Goal: Task Accomplishment & Management: Manage account settings

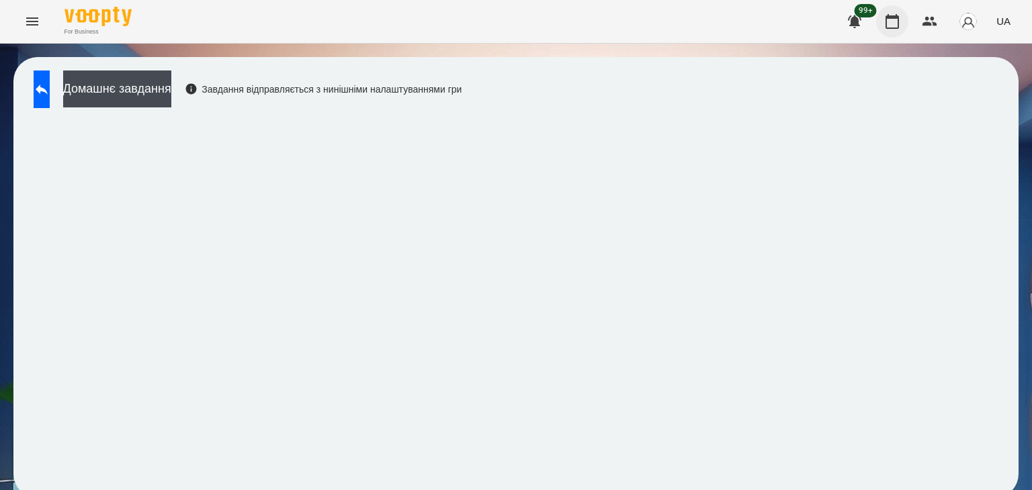
click at [889, 24] on icon "button" at bounding box center [892, 21] width 16 height 16
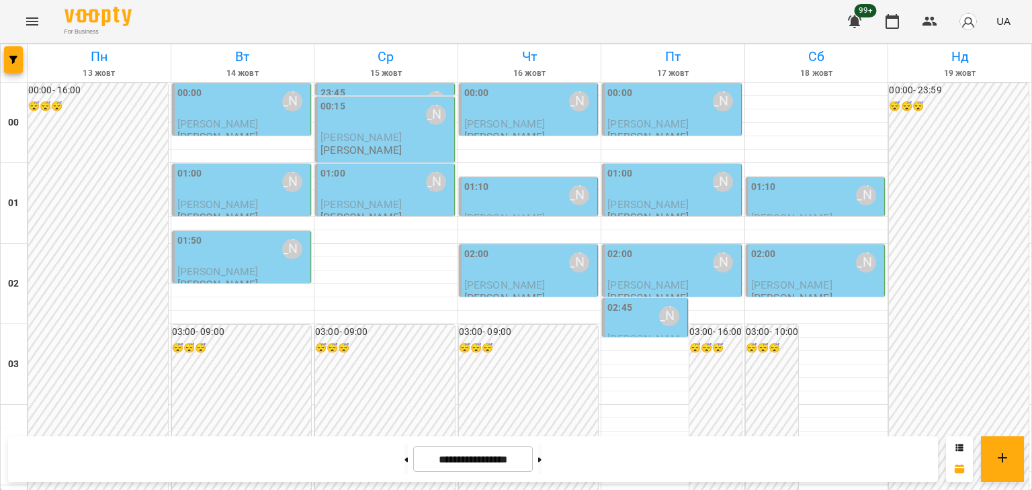
scroll to position [1588, 0]
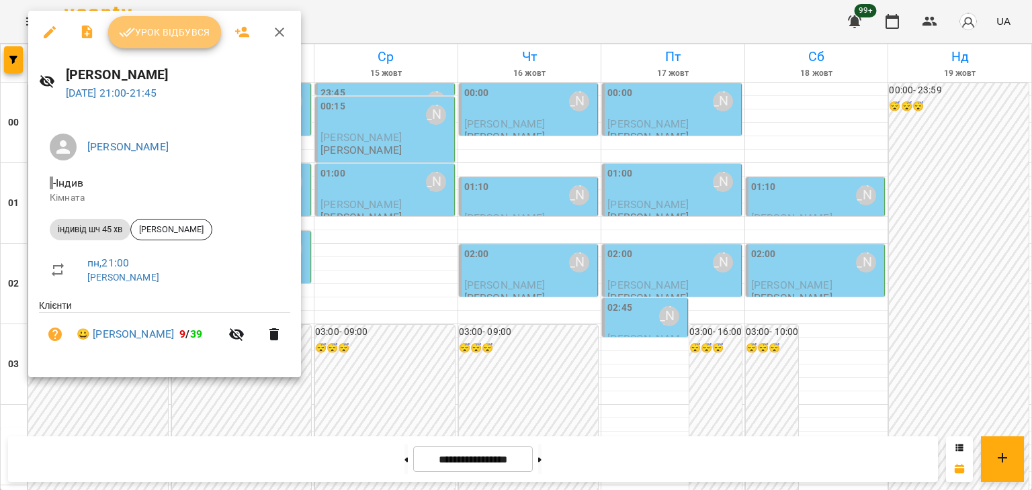
click at [183, 32] on span "Урок відбувся" at bounding box center [164, 32] width 91 height 16
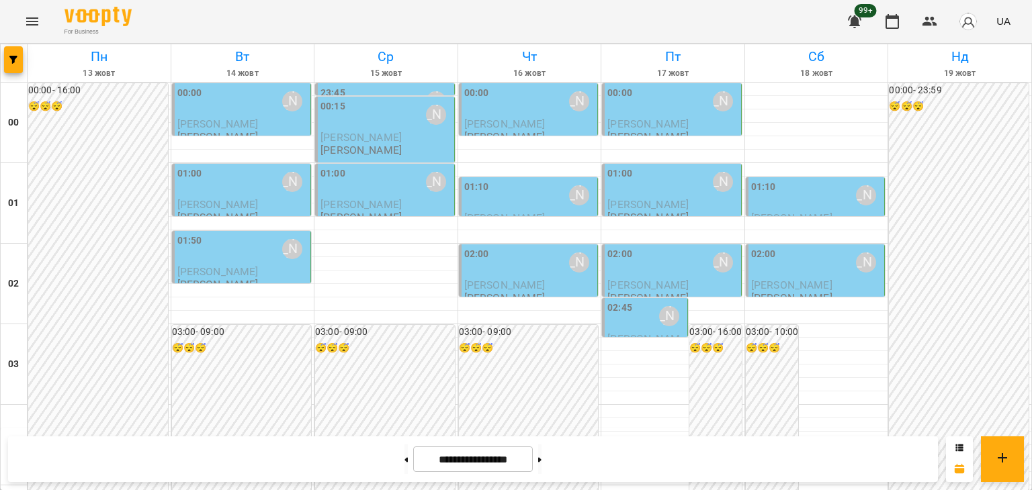
click at [35, 22] on icon "Menu" at bounding box center [32, 21] width 16 height 16
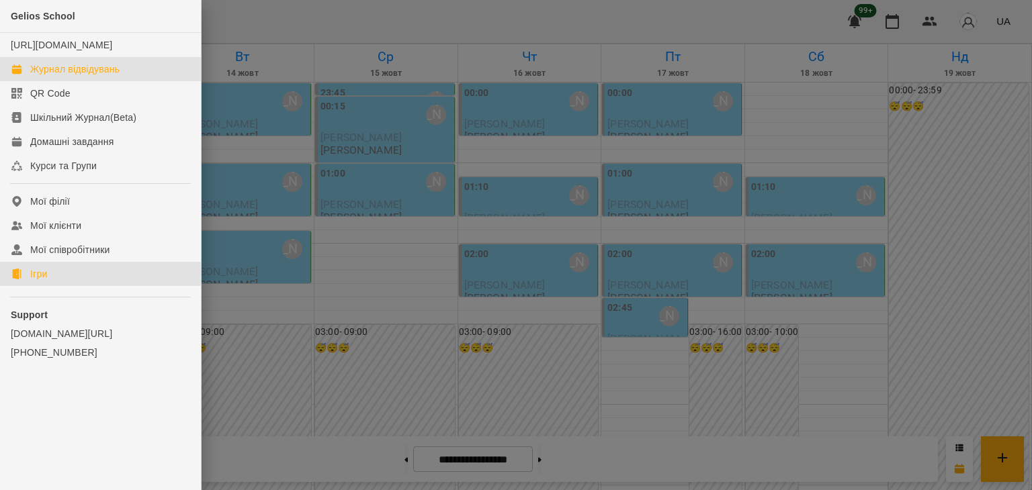
click at [38, 281] on div "Ігри" at bounding box center [38, 273] width 17 height 13
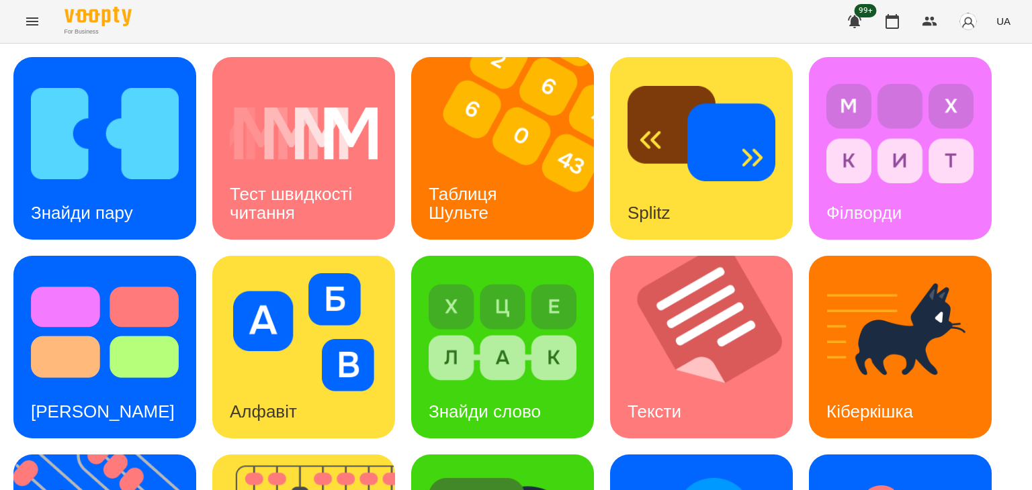
scroll to position [359, 0]
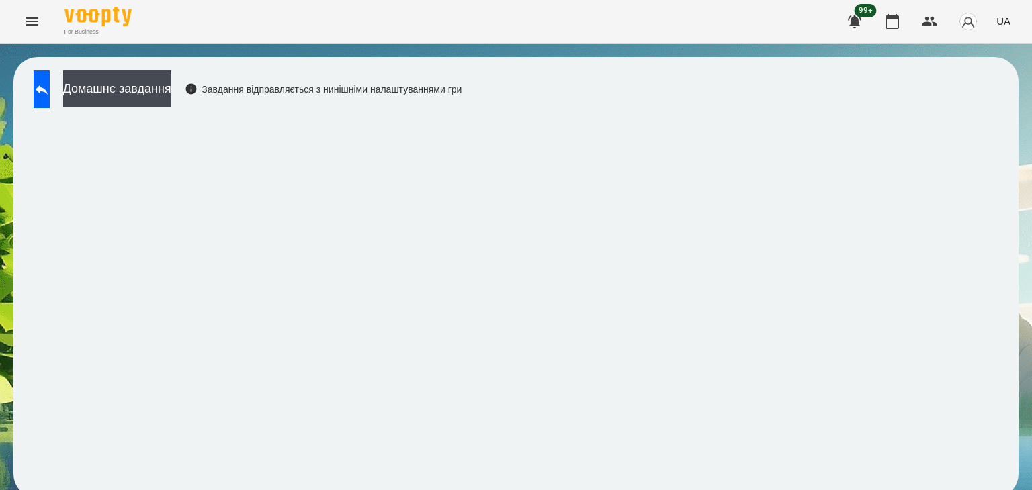
scroll to position [8, 0]
click at [45, 73] on button at bounding box center [42, 90] width 16 height 38
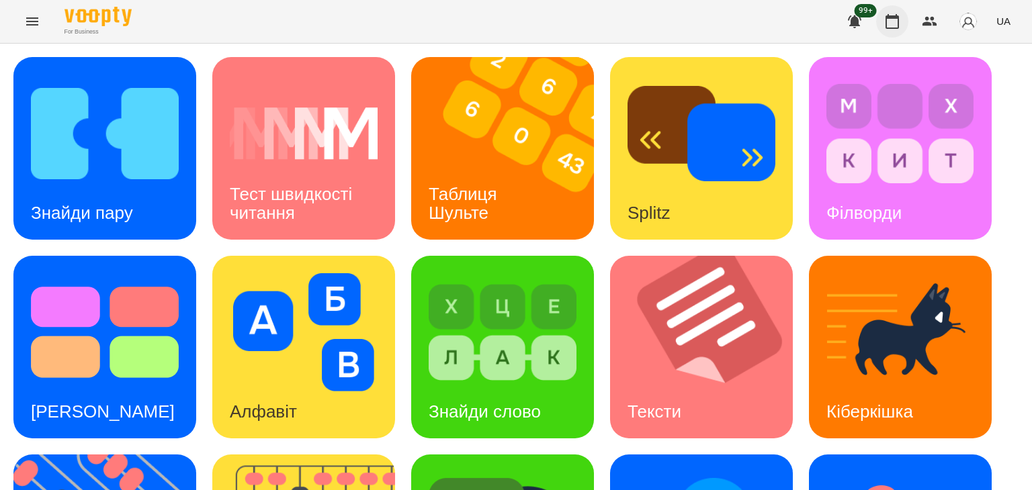
scroll to position [359, 0]
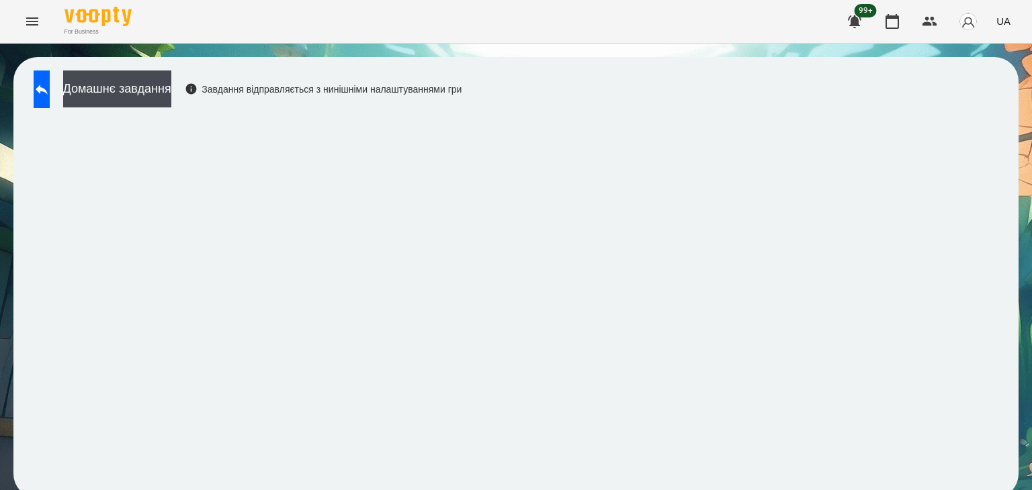
scroll to position [8, 0]
click at [50, 81] on button at bounding box center [42, 90] width 16 height 38
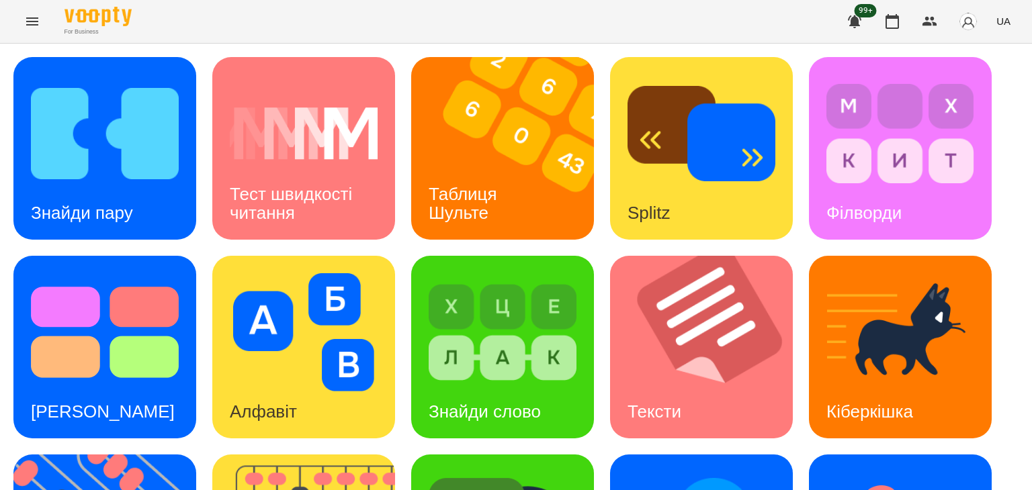
scroll to position [359, 0]
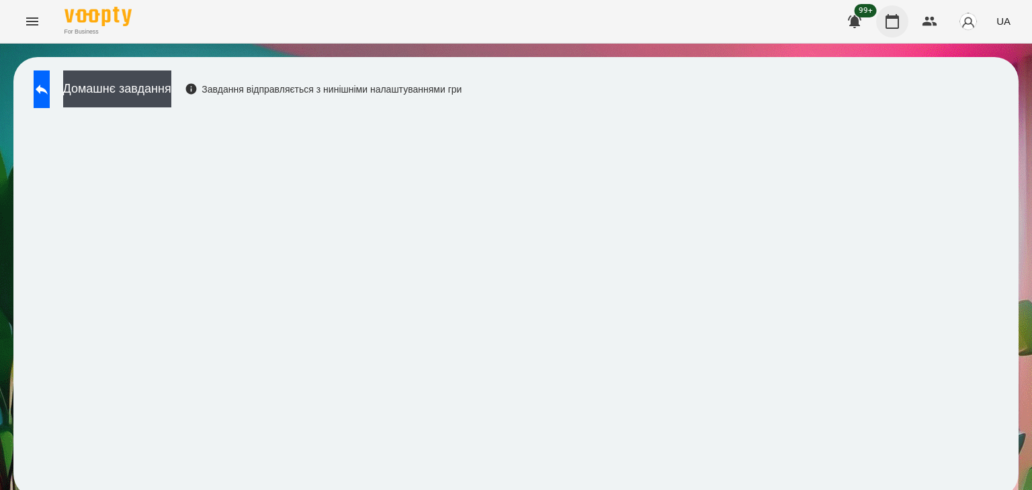
click at [896, 19] on icon "button" at bounding box center [892, 21] width 16 height 16
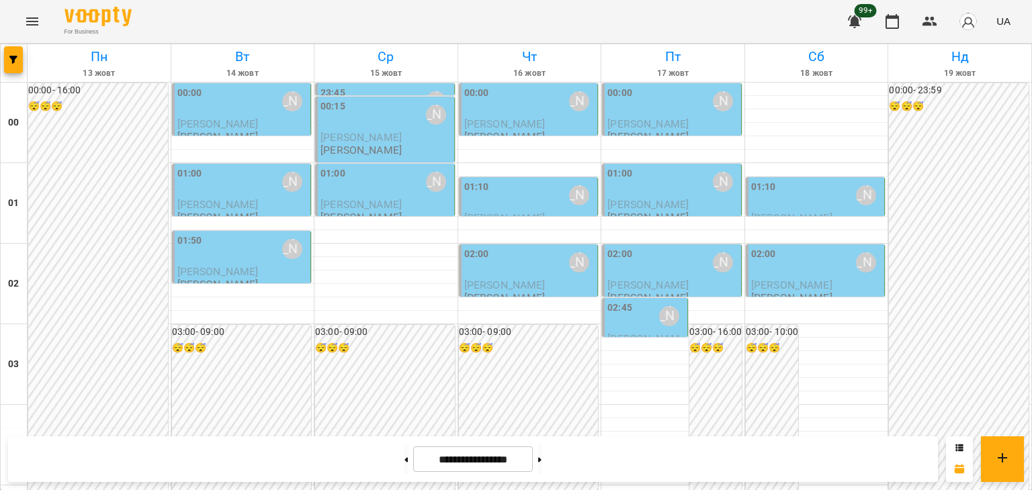
scroll to position [1588, 0]
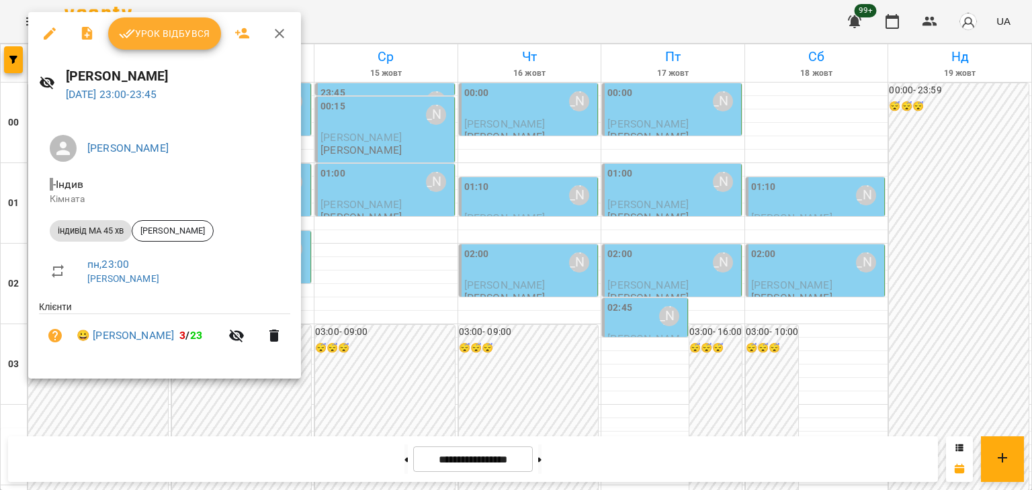
click at [175, 42] on button "Урок відбувся" at bounding box center [164, 33] width 113 height 32
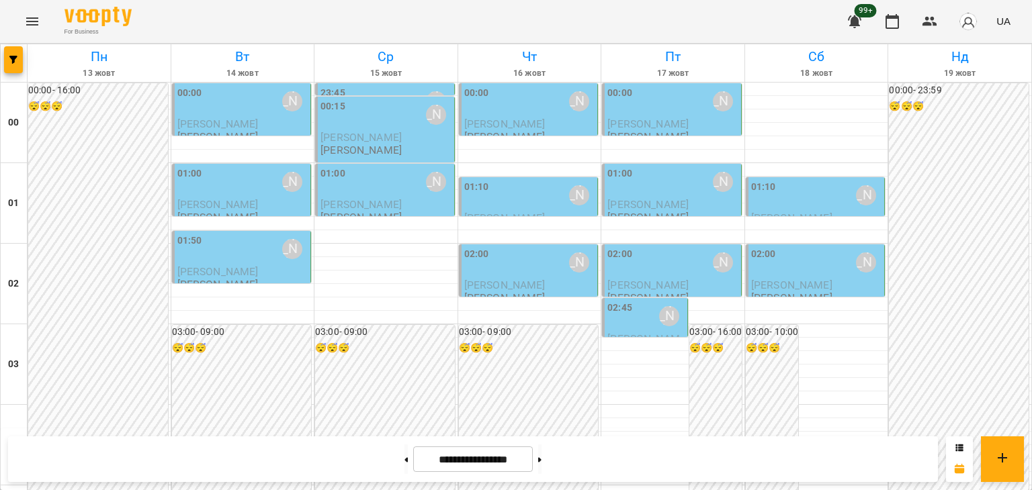
click at [29, 27] on icon "Menu" at bounding box center [32, 21] width 16 height 16
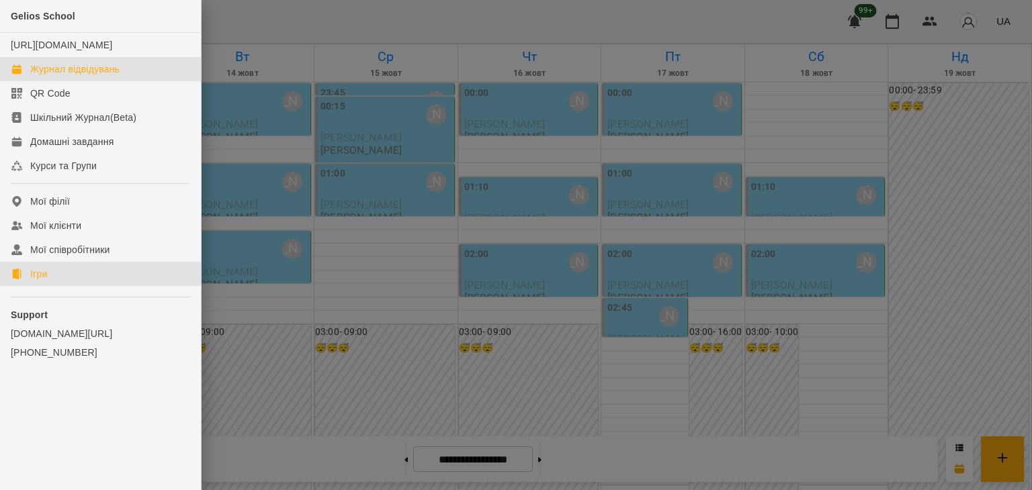
click at [31, 281] on div "Ігри" at bounding box center [38, 273] width 17 height 13
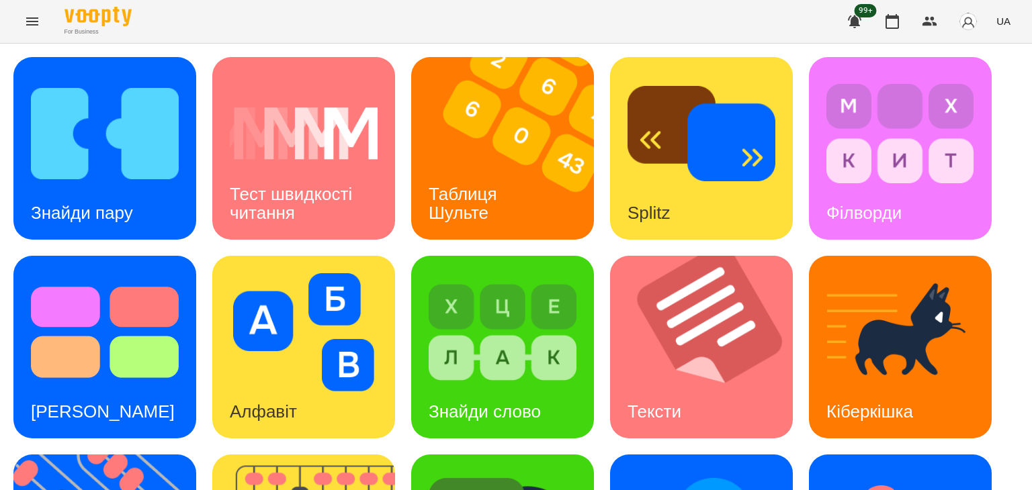
scroll to position [202, 0]
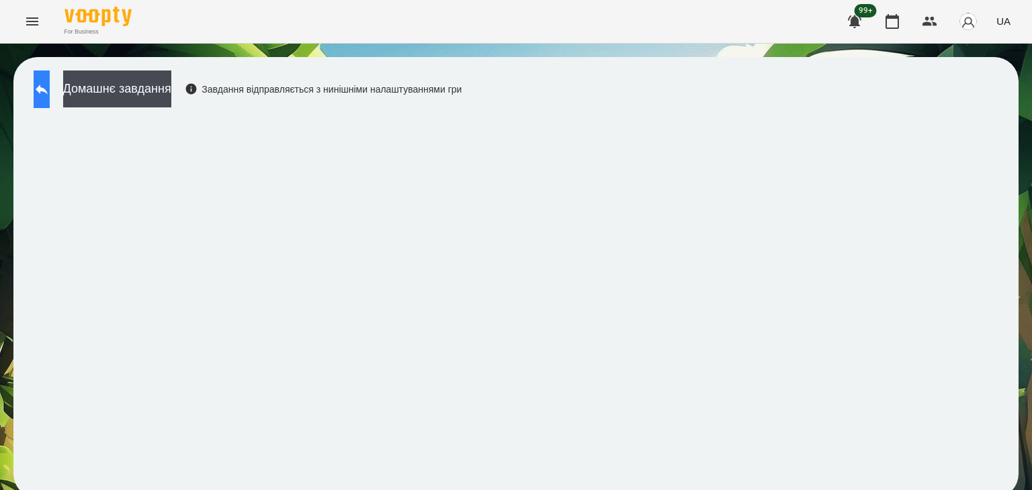
click at [48, 90] on icon at bounding box center [42, 90] width 12 height 10
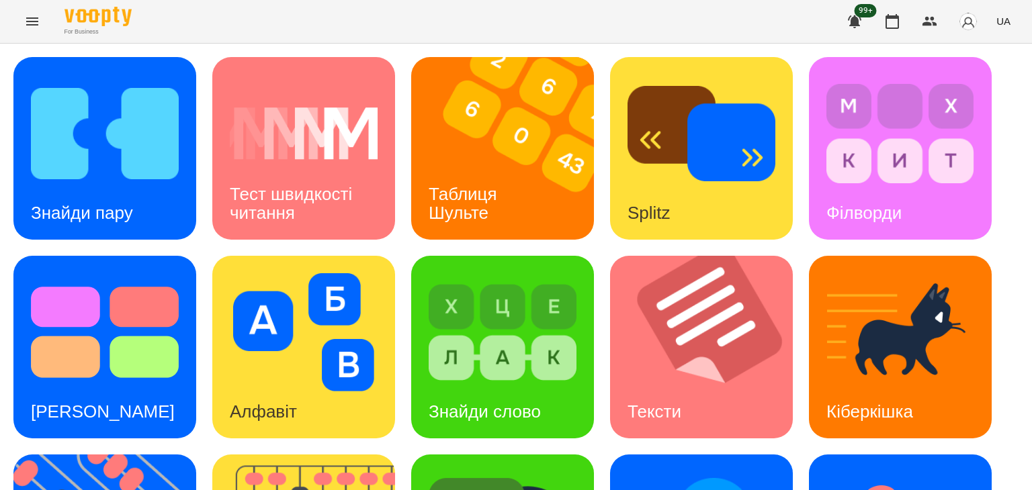
scroll to position [359, 0]
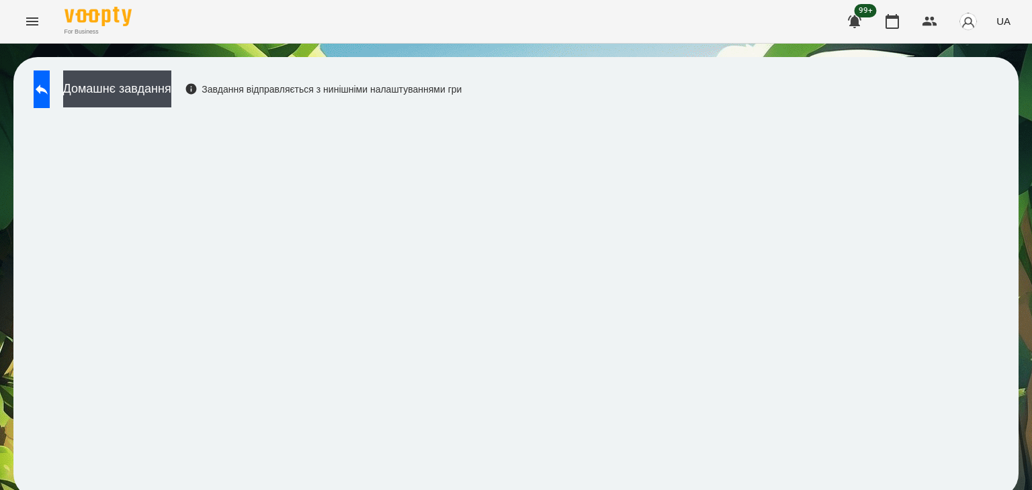
scroll to position [8, 0]
click at [48, 81] on icon at bounding box center [42, 89] width 16 height 16
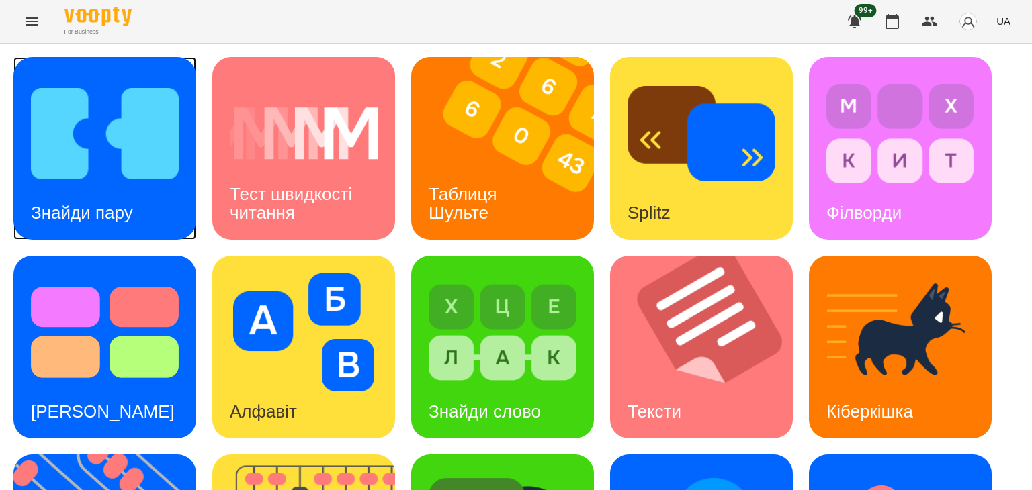
click at [128, 187] on div "Знайди пару" at bounding box center [81, 213] width 137 height 53
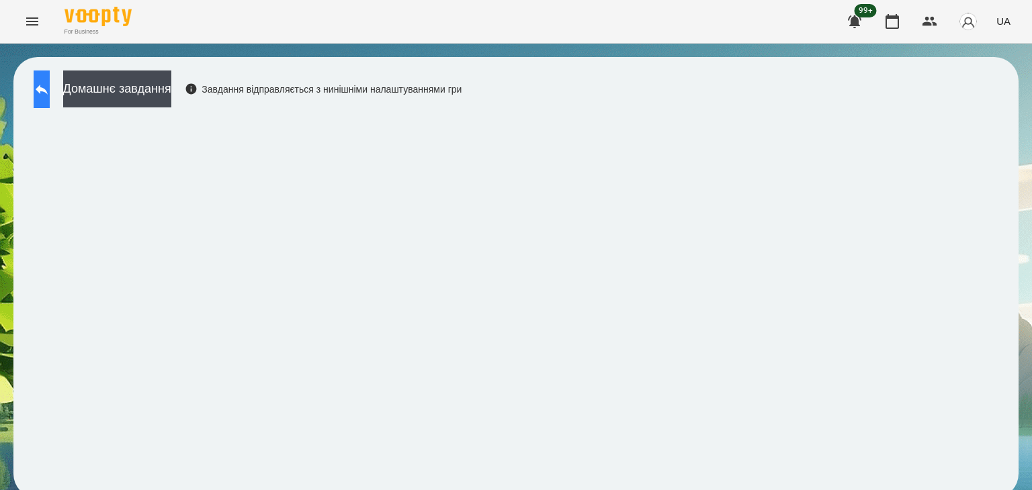
click at [50, 88] on icon at bounding box center [42, 89] width 16 height 16
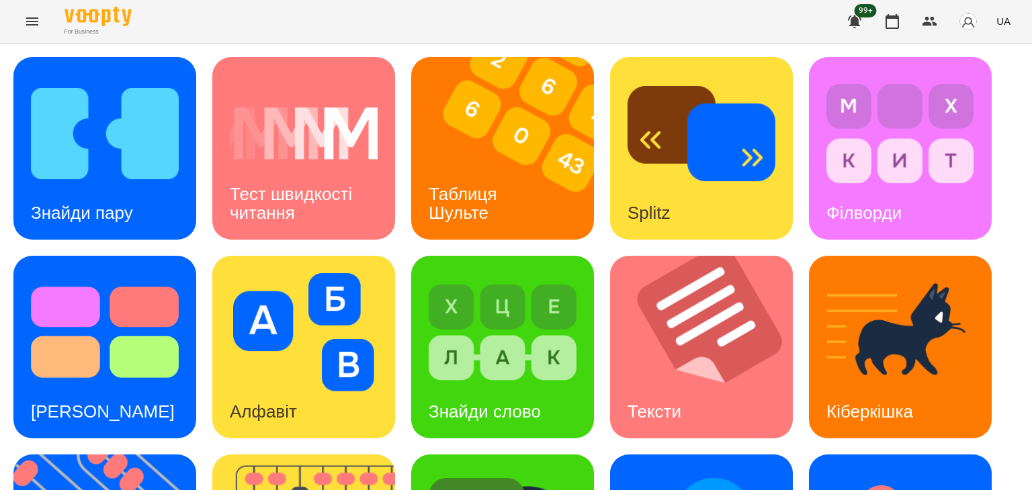
scroll to position [359, 0]
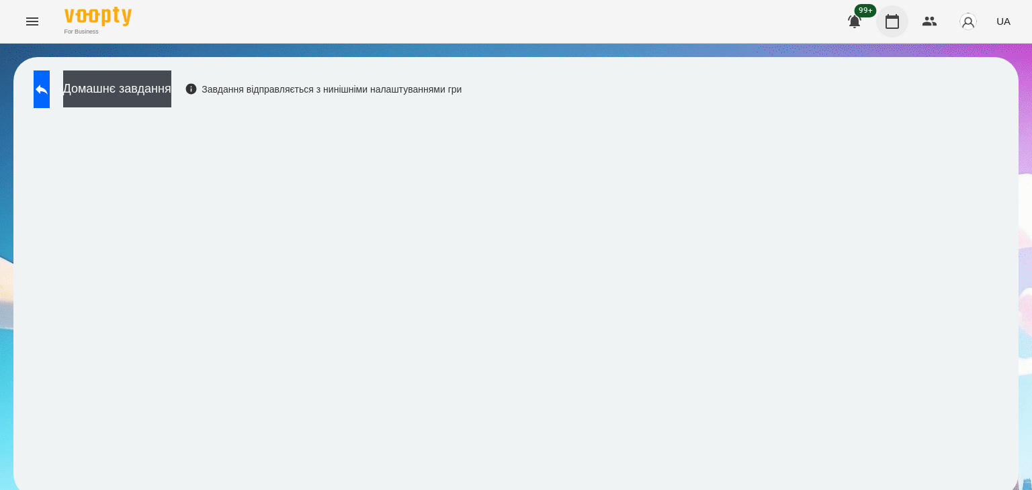
click at [896, 24] on icon "button" at bounding box center [892, 21] width 16 height 16
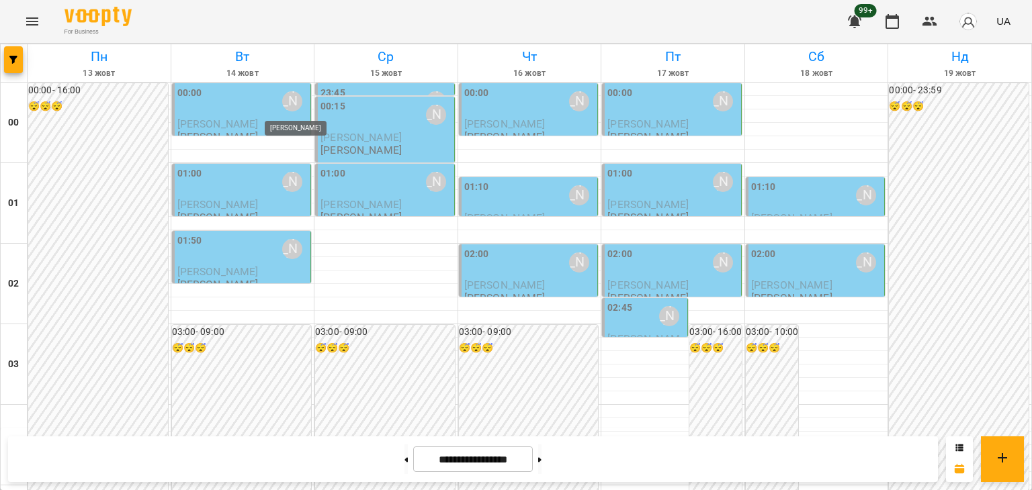
click at [285, 102] on div "[PERSON_NAME]" at bounding box center [292, 101] width 20 height 20
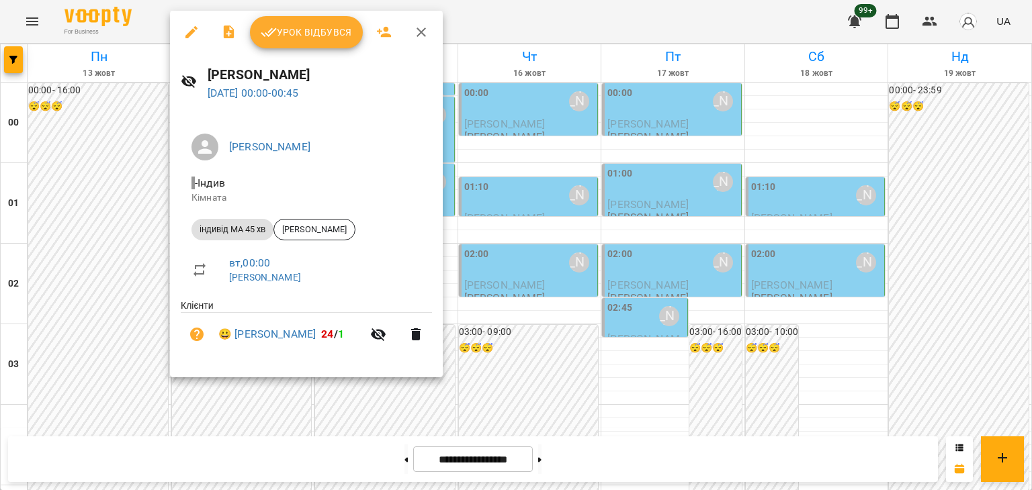
click at [312, 38] on span "Урок відбувся" at bounding box center [306, 32] width 91 height 16
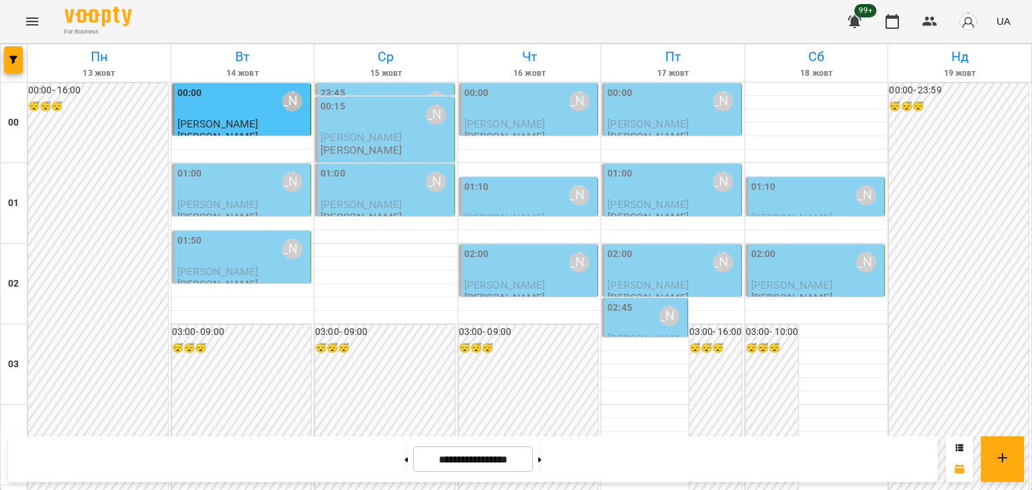
scroll to position [1252, 0]
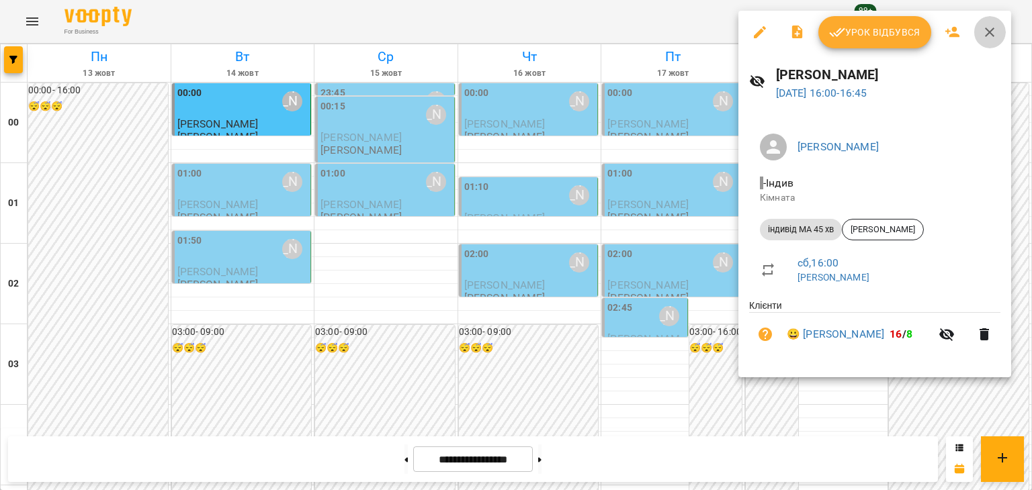
drag, startPoint x: 988, startPoint y: 33, endPoint x: 949, endPoint y: 191, distance: 163.3
click at [988, 34] on icon "button" at bounding box center [990, 32] width 16 height 16
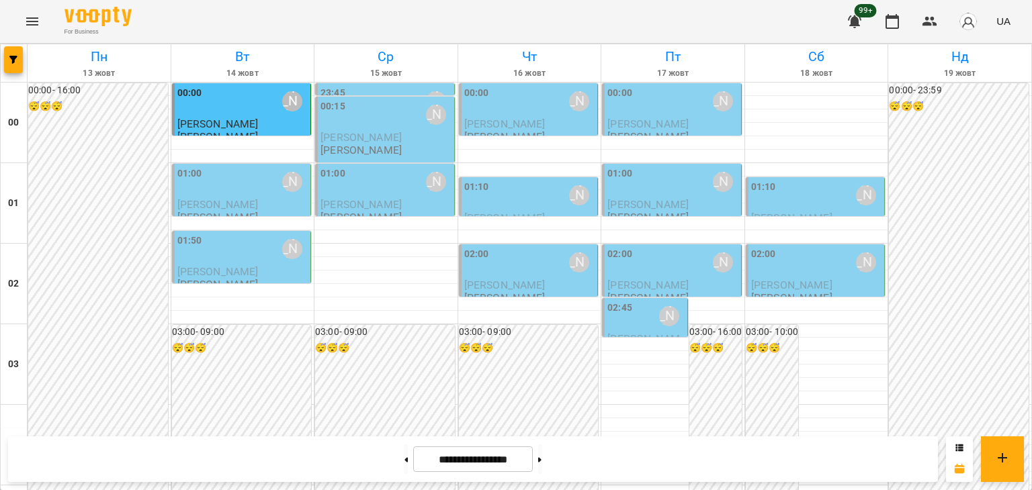
scroll to position [0, 0]
click at [289, 181] on div "[PERSON_NAME]" at bounding box center [292, 182] width 20 height 20
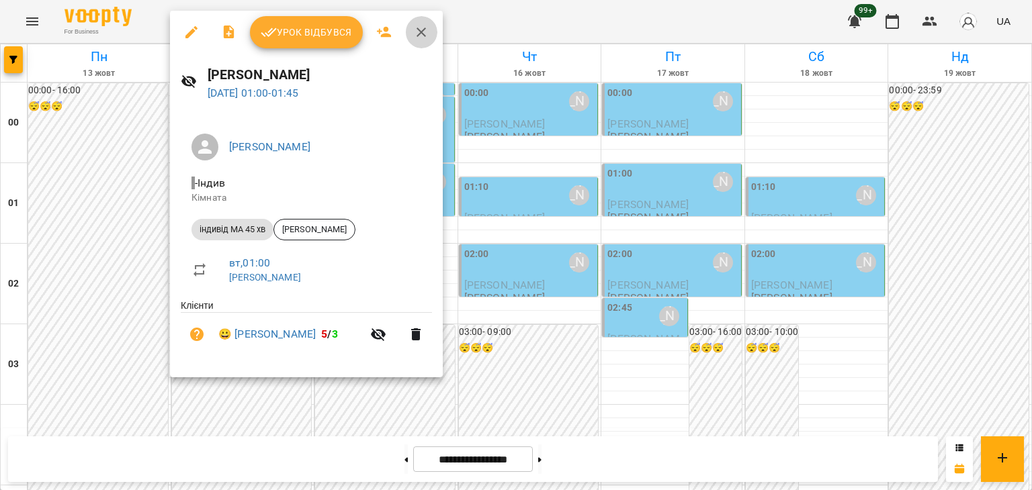
click at [417, 29] on icon "button" at bounding box center [421, 32] width 9 height 9
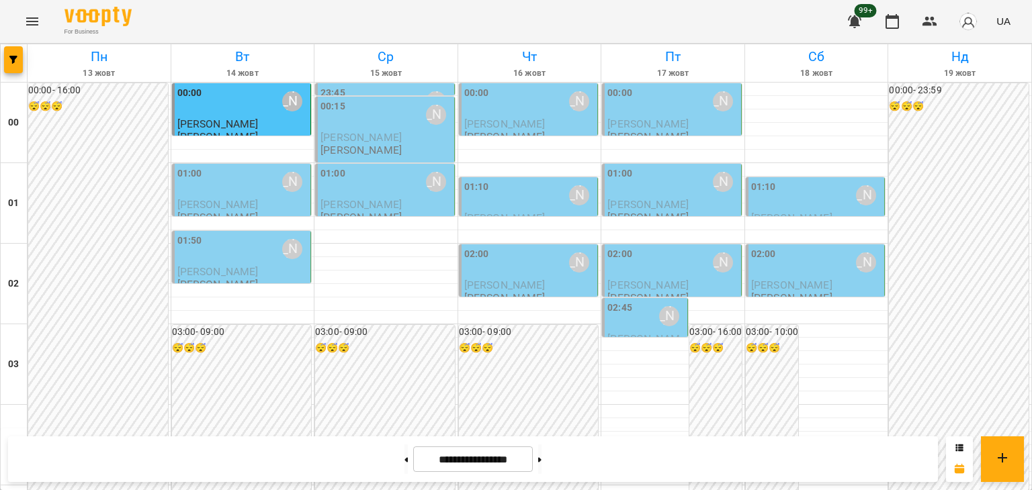
click at [28, 17] on icon "Menu" at bounding box center [32, 21] width 16 height 16
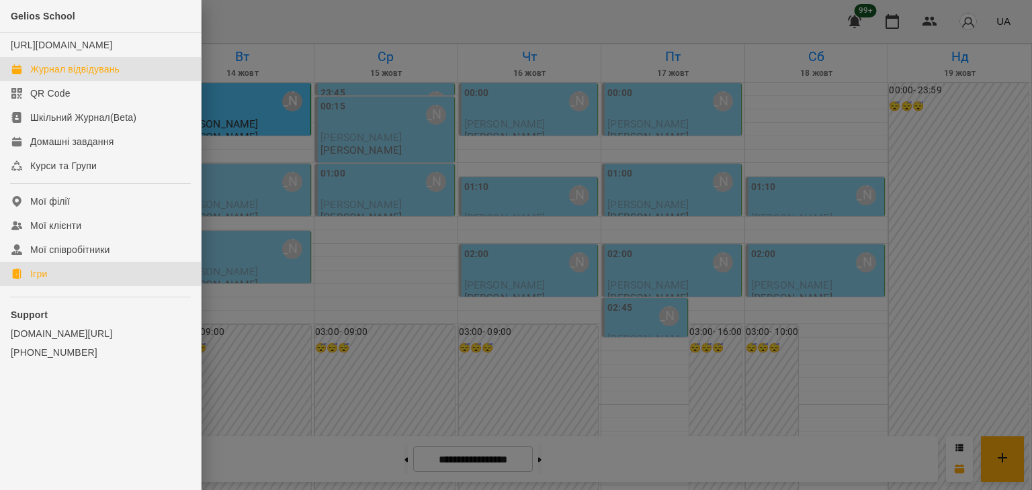
drag, startPoint x: 30, startPoint y: 286, endPoint x: 189, endPoint y: 272, distance: 160.5
click at [29, 286] on link "Ігри" at bounding box center [100, 274] width 201 height 24
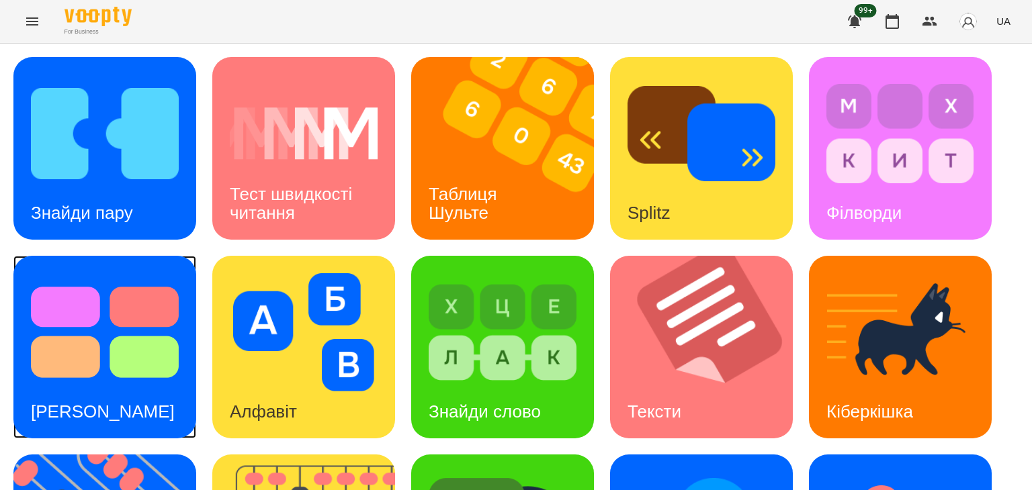
click at [134, 378] on img at bounding box center [105, 332] width 148 height 118
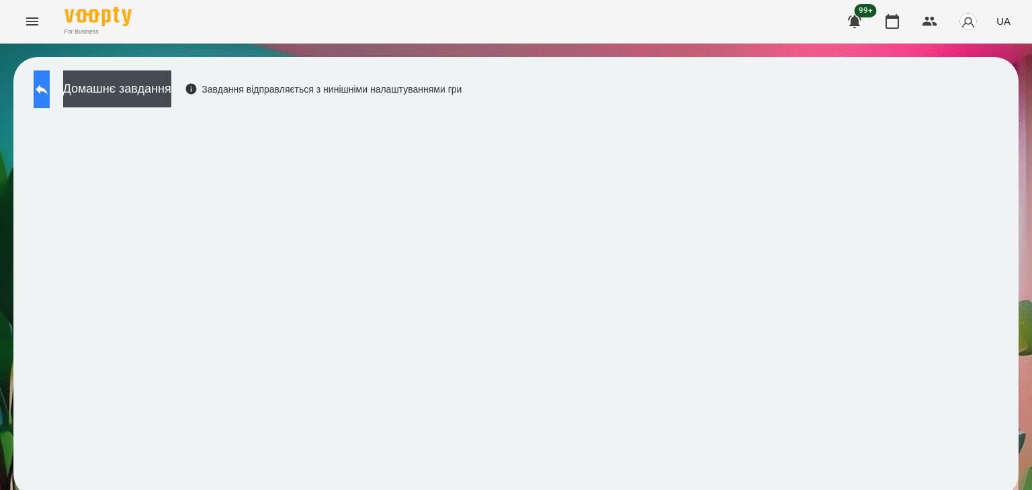
click at [48, 89] on icon at bounding box center [42, 90] width 12 height 10
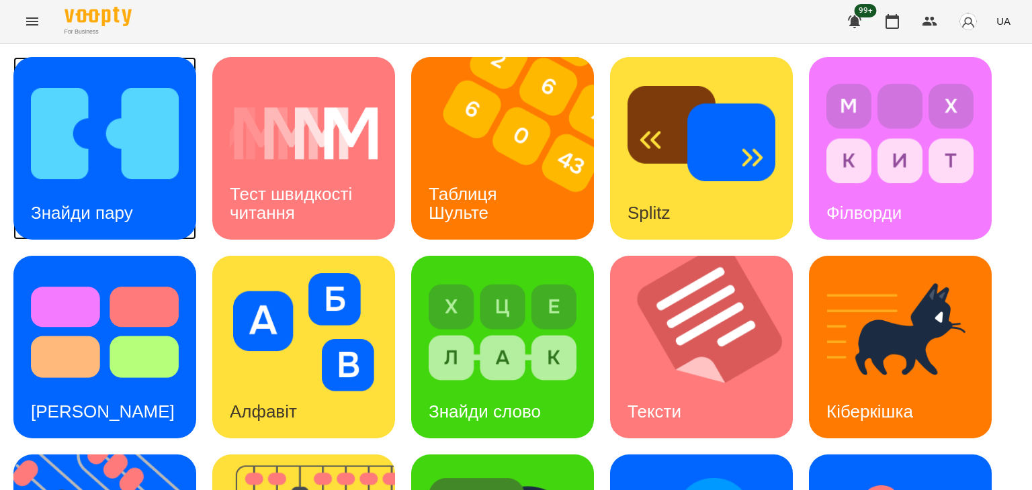
click at [117, 165] on img at bounding box center [105, 134] width 148 height 118
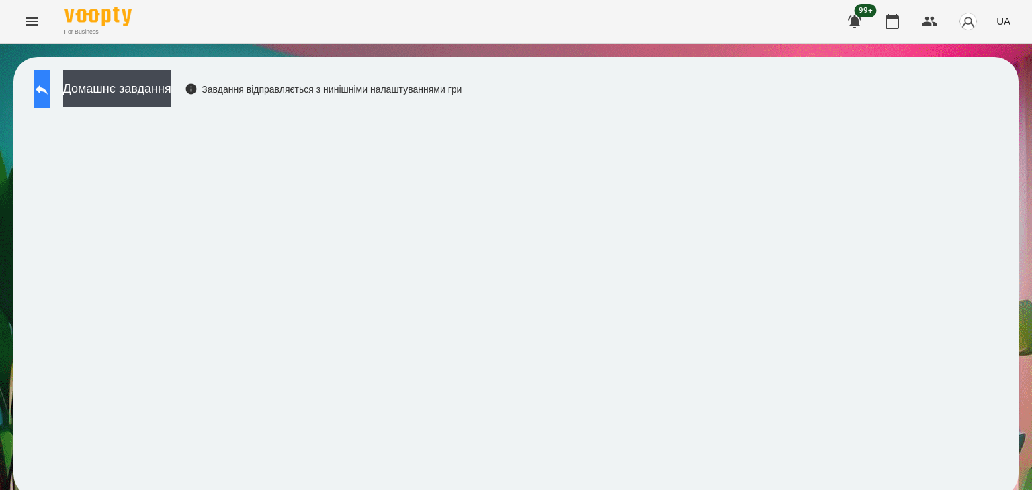
click at [50, 84] on icon at bounding box center [42, 89] width 16 height 16
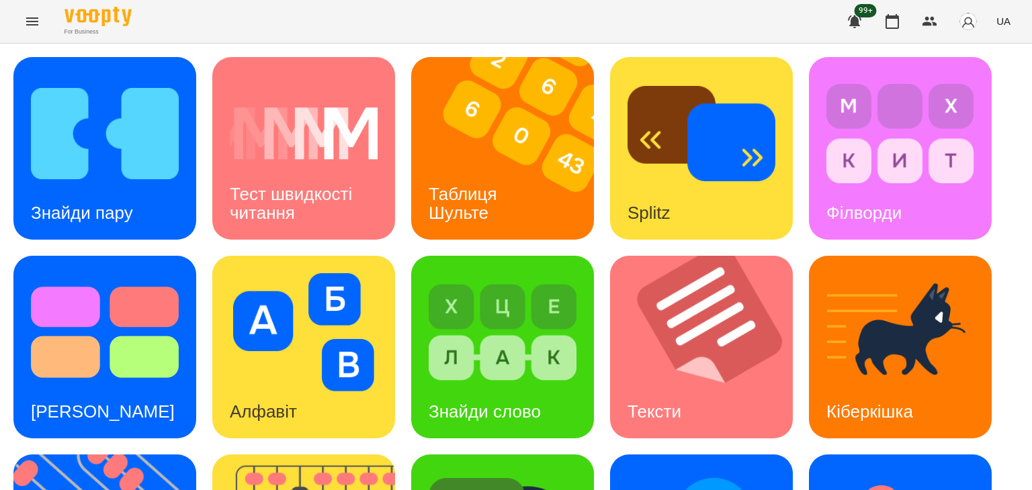
scroll to position [359, 0]
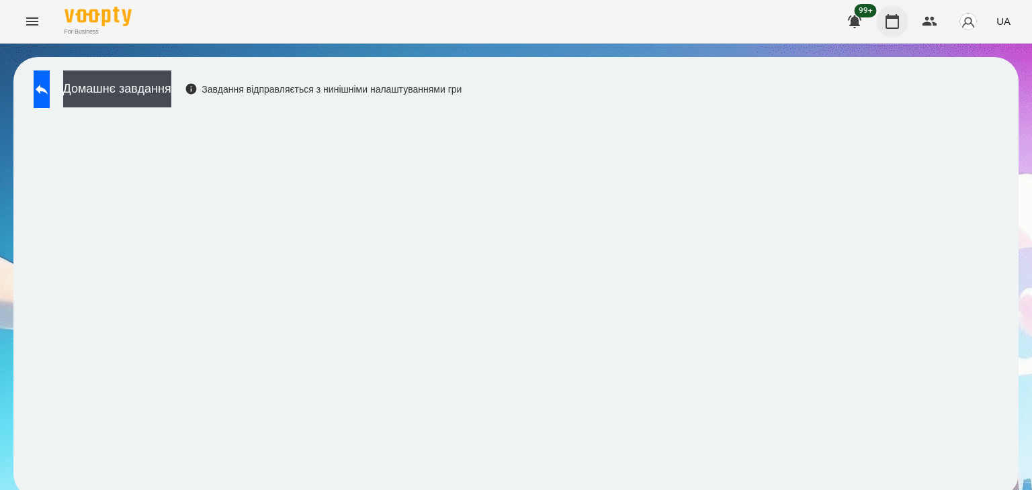
click at [891, 18] on icon "button" at bounding box center [892, 21] width 13 height 15
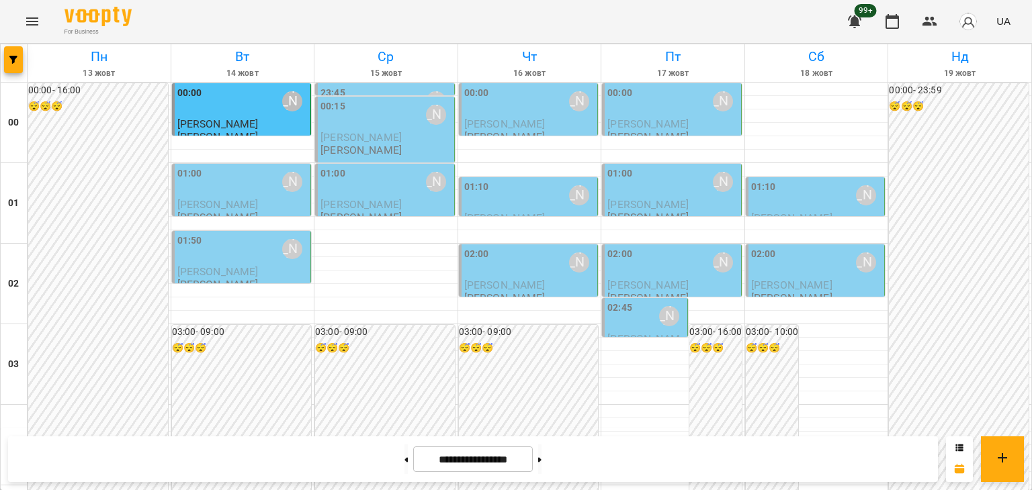
click at [34, 27] on icon "Menu" at bounding box center [32, 21] width 16 height 16
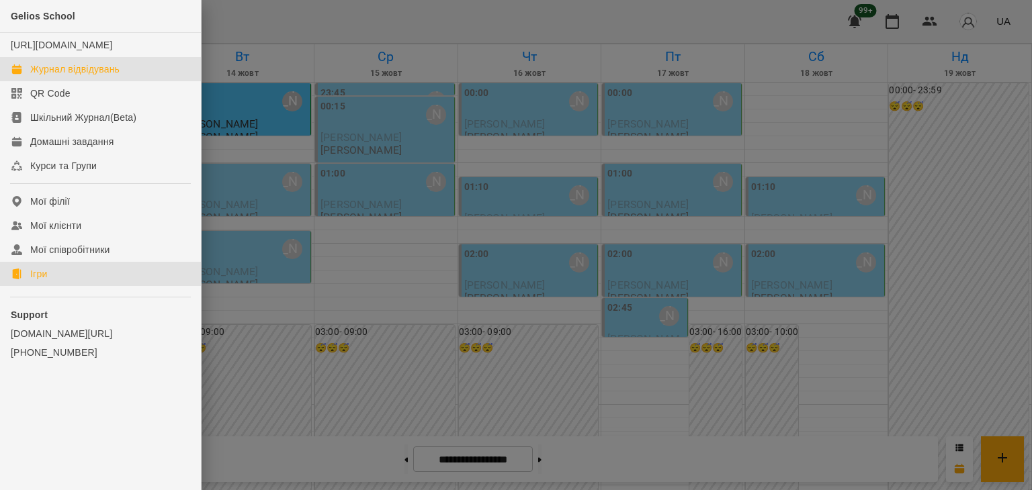
drag, startPoint x: 32, startPoint y: 288, endPoint x: 64, endPoint y: 282, distance: 32.3
click at [32, 281] on div "Ігри" at bounding box center [38, 273] width 17 height 13
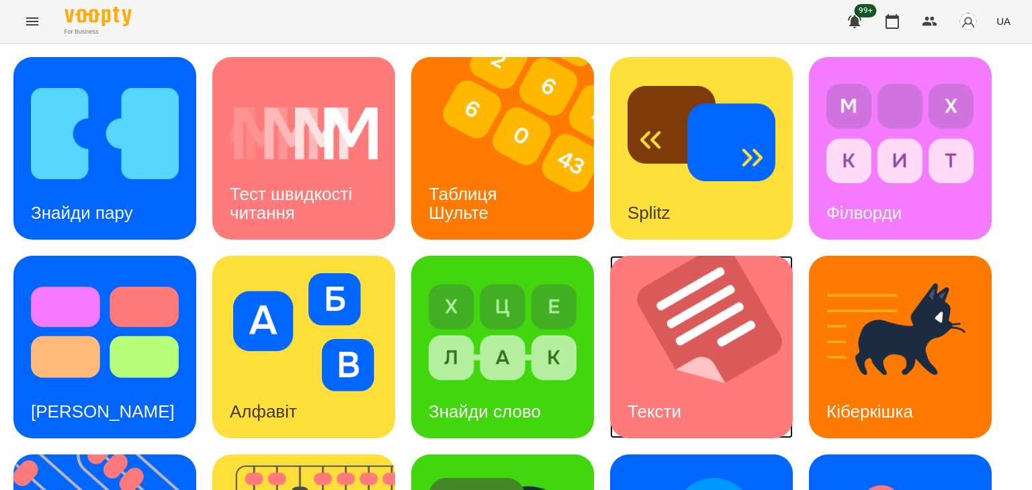
click at [711, 374] on img at bounding box center [710, 347] width 200 height 183
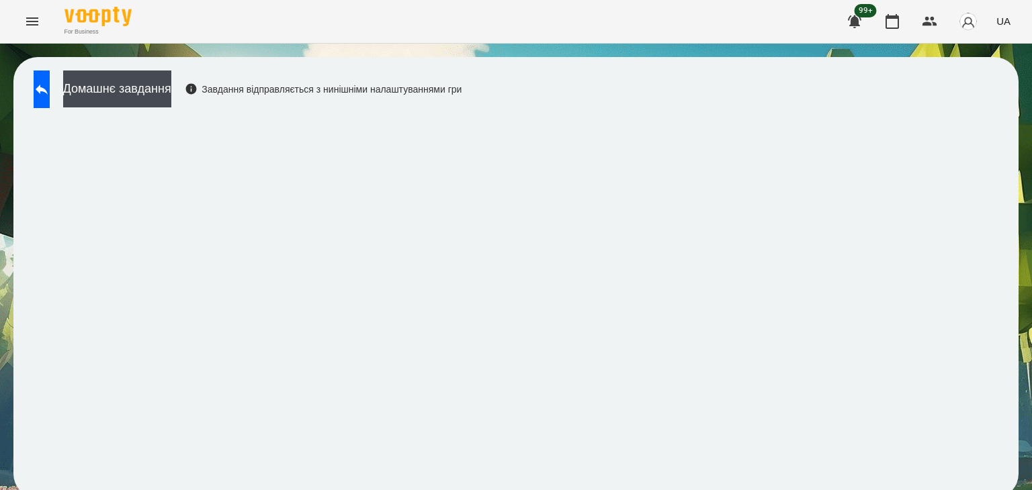
scroll to position [8, 0]
